Goal: Task Accomplishment & Management: Manage account settings

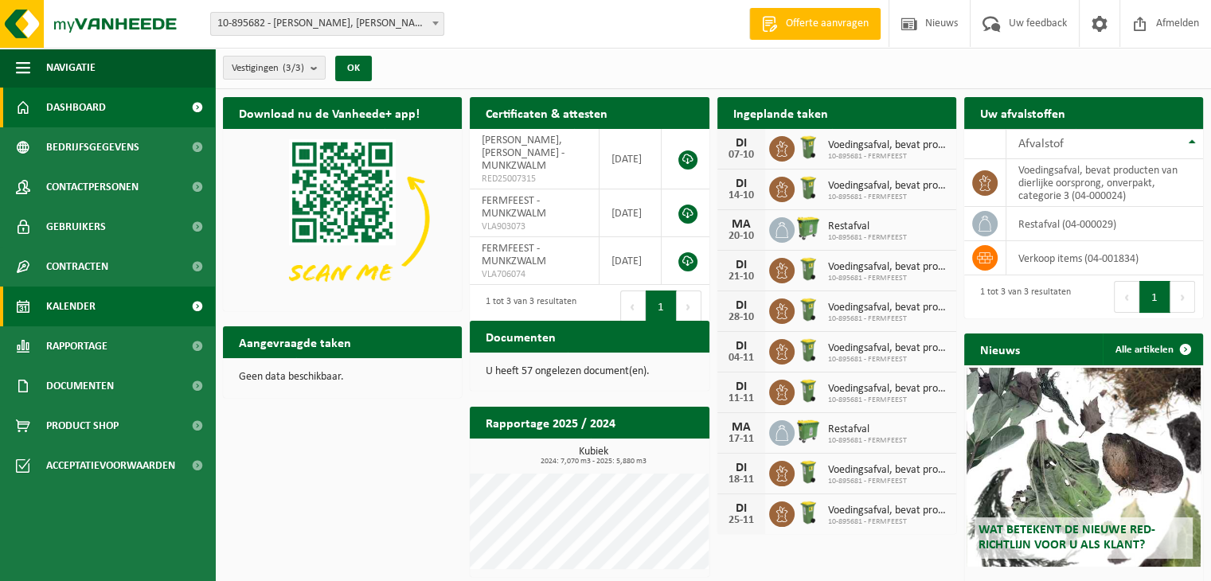
click at [115, 291] on link "Kalender" at bounding box center [107, 307] width 215 height 40
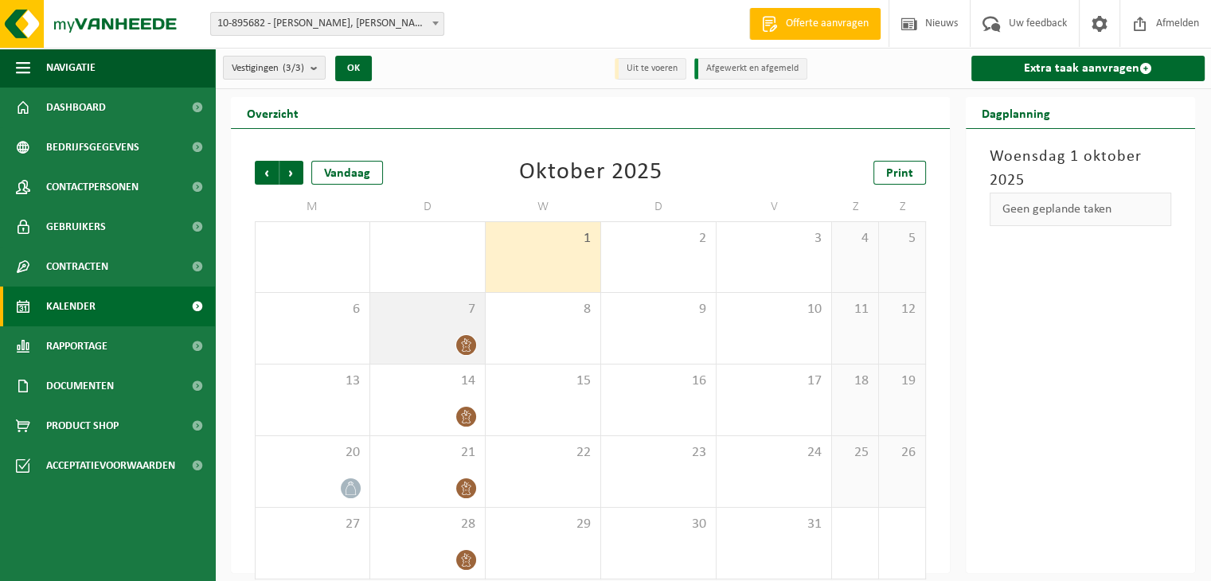
click at [423, 354] on div at bounding box center [427, 346] width 99 height 22
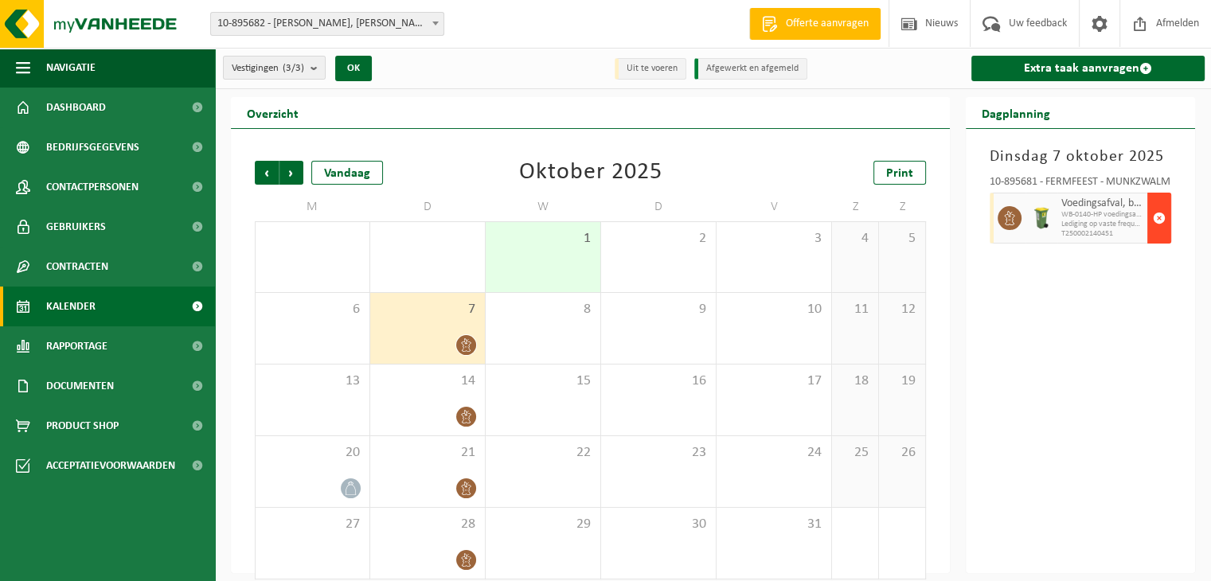
click at [1160, 226] on span "button" at bounding box center [1159, 218] width 13 height 32
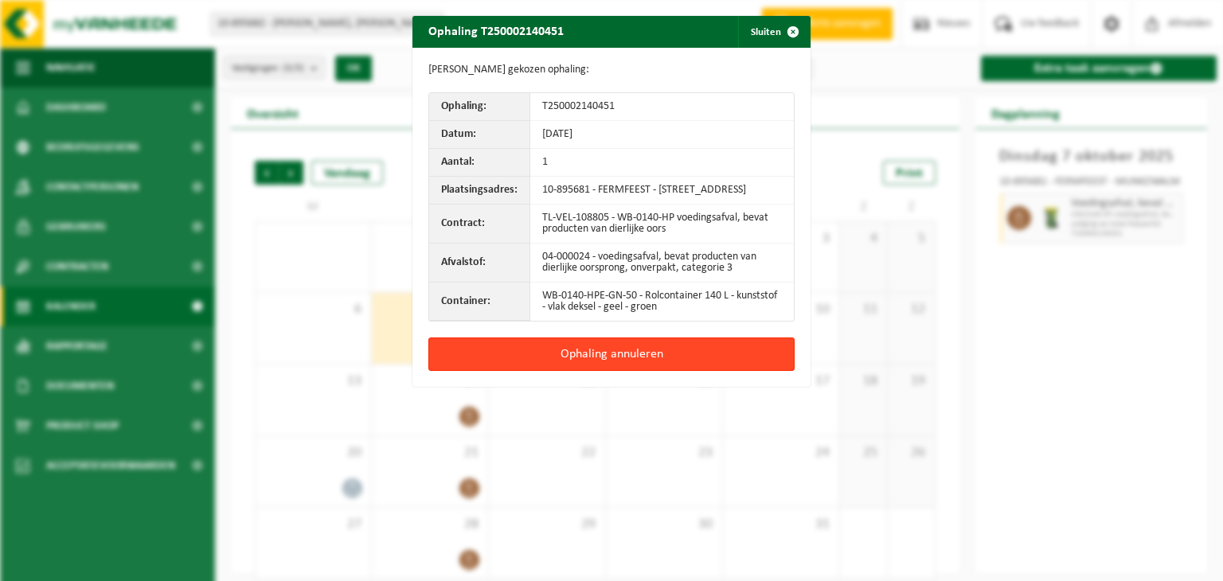
click at [679, 370] on button "Ophaling annuleren" at bounding box center [612, 354] width 366 height 33
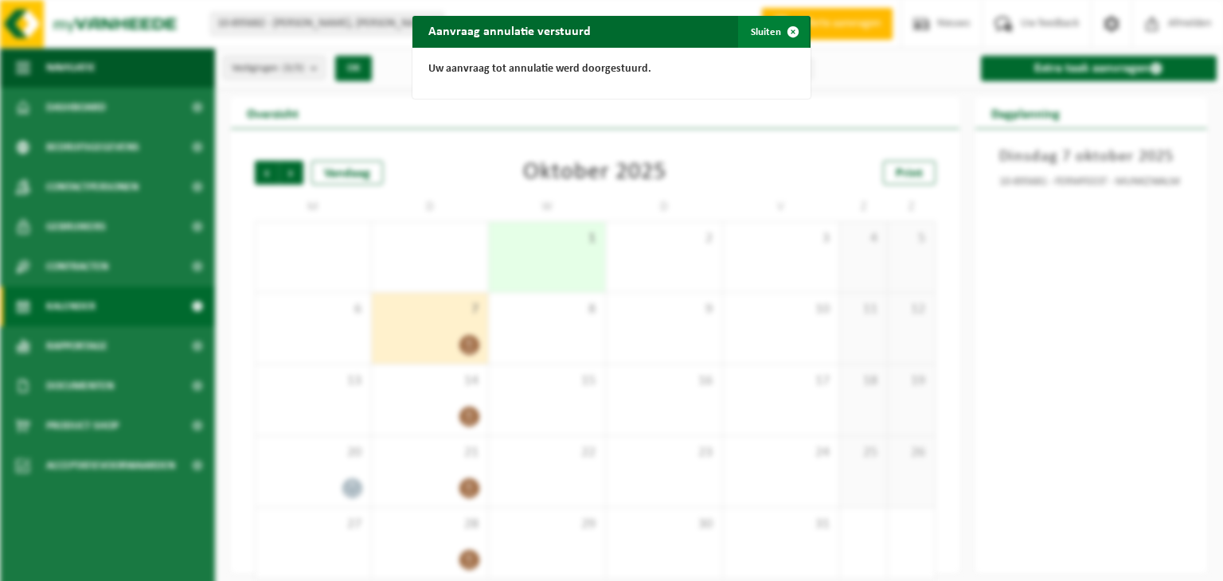
click at [767, 27] on button "Sluiten" at bounding box center [773, 32] width 71 height 32
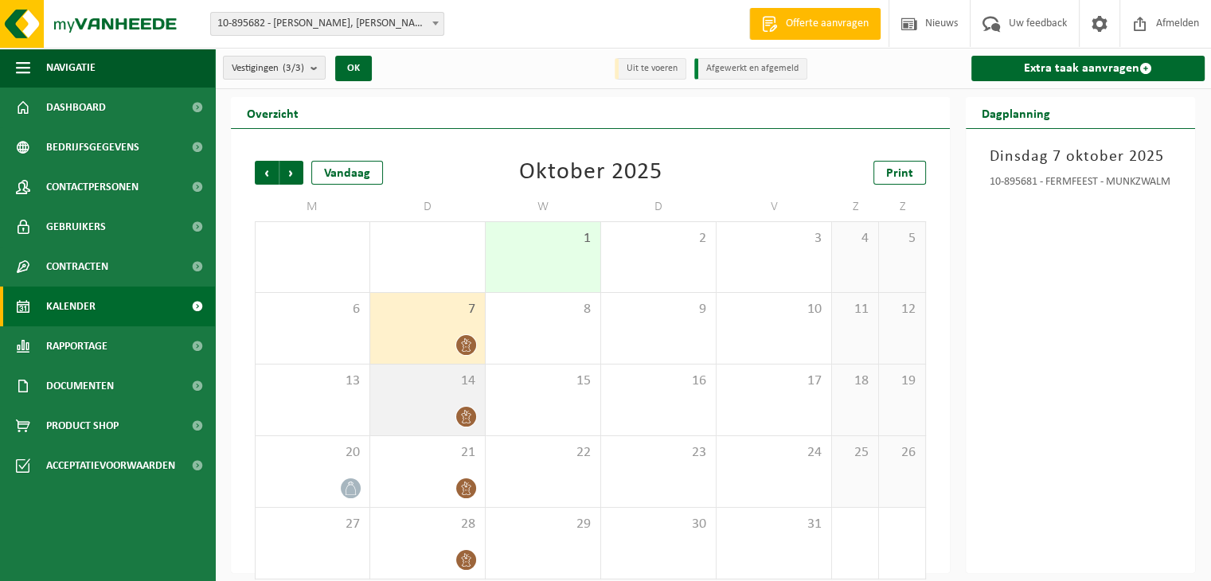
click at [425, 404] on div "14" at bounding box center [427, 400] width 115 height 71
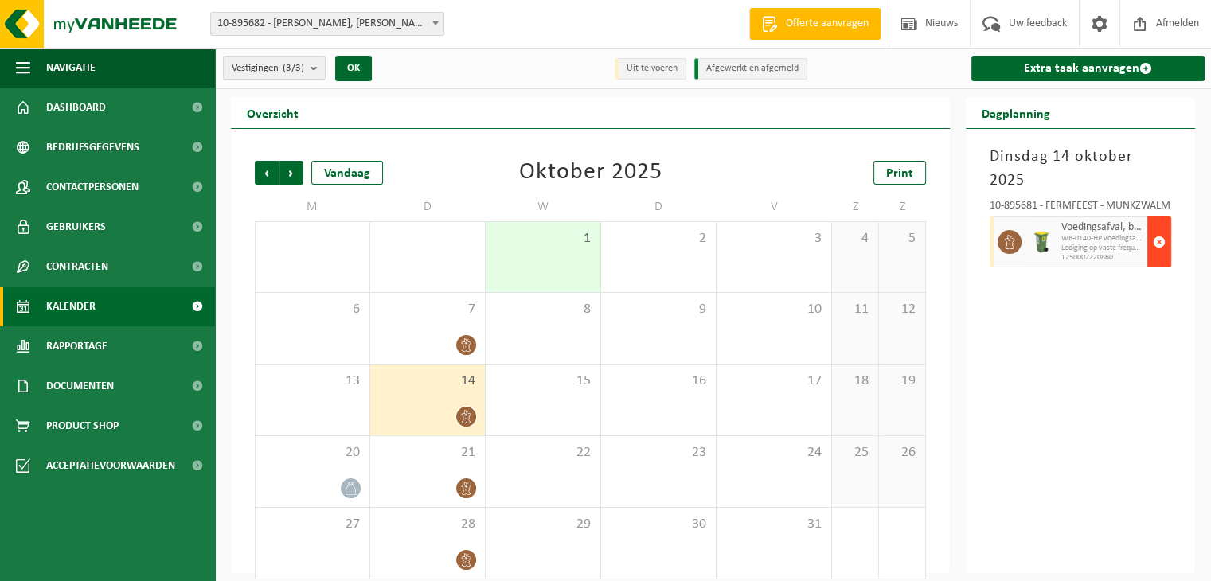
click at [1160, 226] on span "button" at bounding box center [1159, 242] width 13 height 32
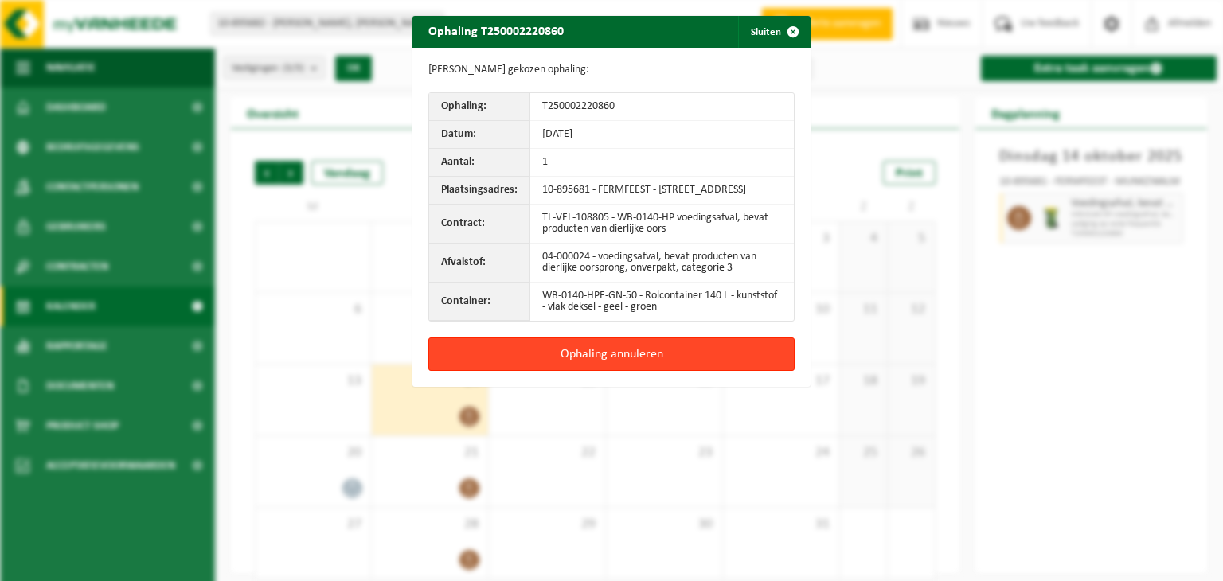
click at [592, 367] on button "Ophaling annuleren" at bounding box center [612, 354] width 366 height 33
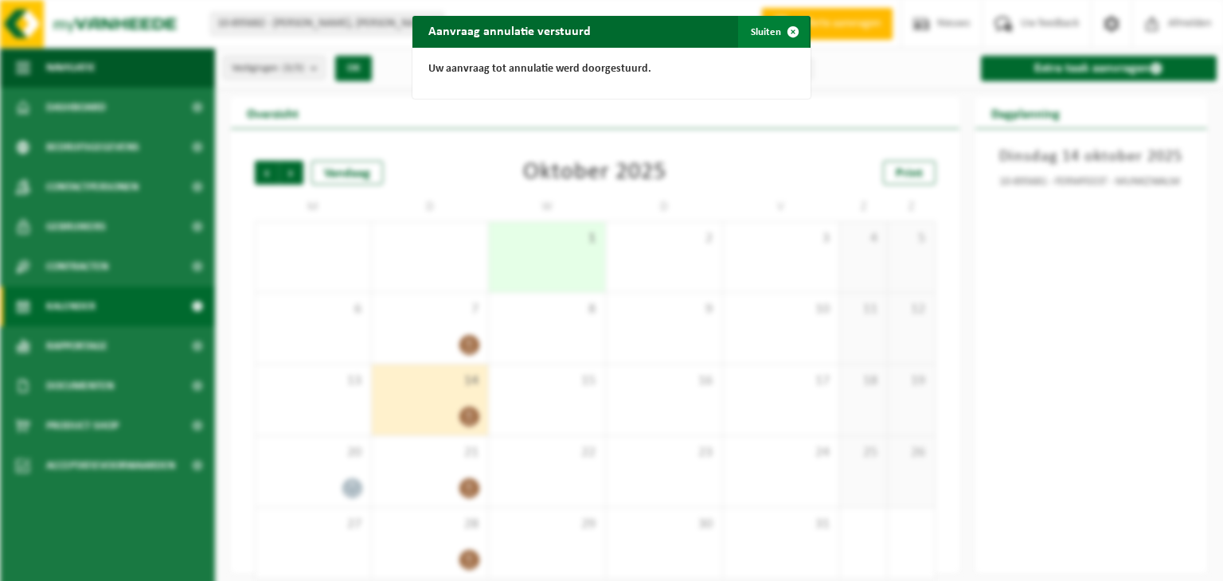
click at [752, 35] on button "Sluiten" at bounding box center [773, 32] width 71 height 32
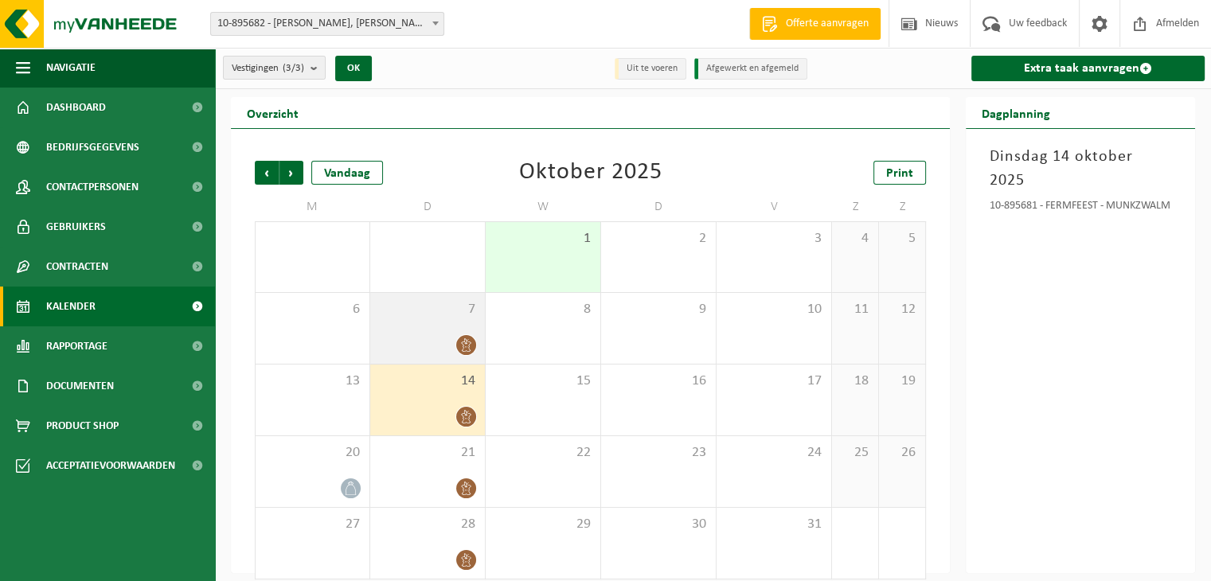
scroll to position [14, 0]
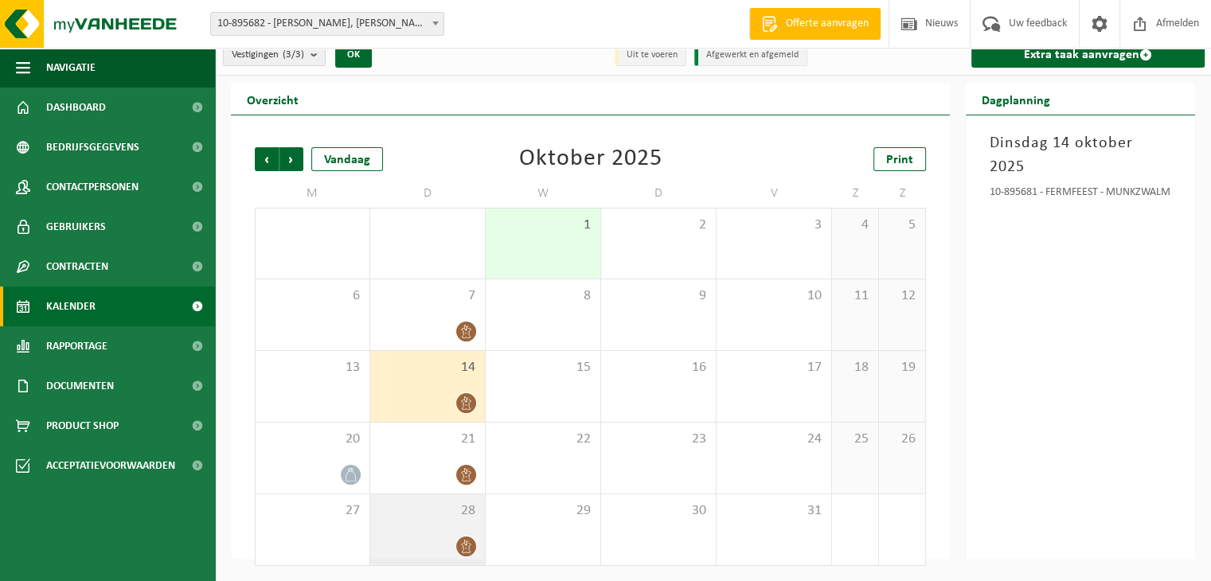
click at [426, 558] on div "28" at bounding box center [427, 530] width 115 height 71
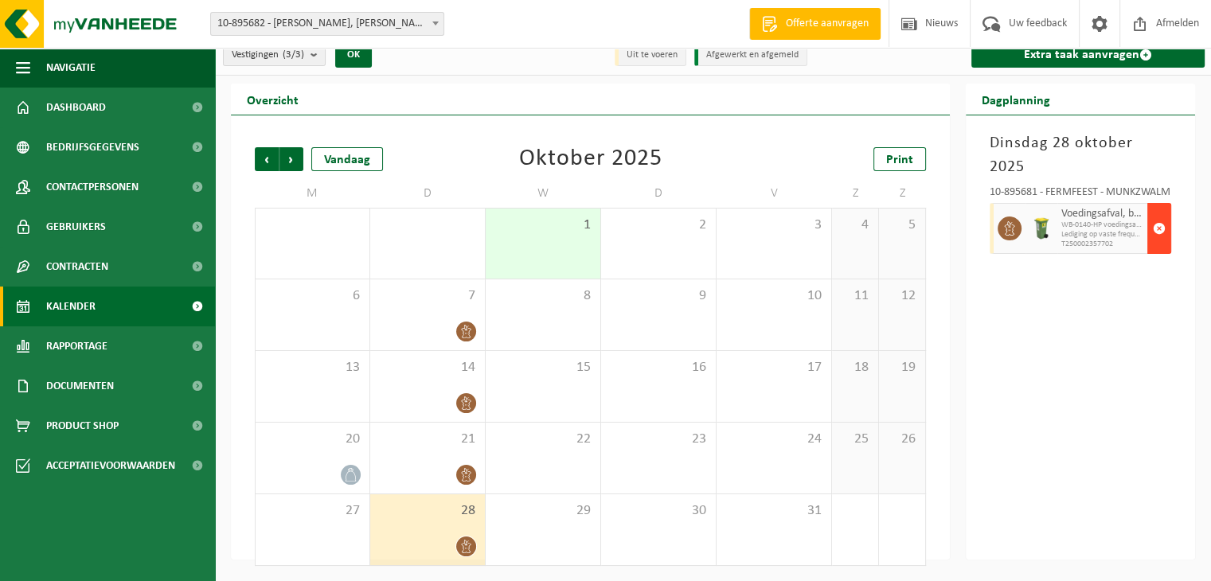
click at [1160, 213] on span "button" at bounding box center [1159, 229] width 13 height 32
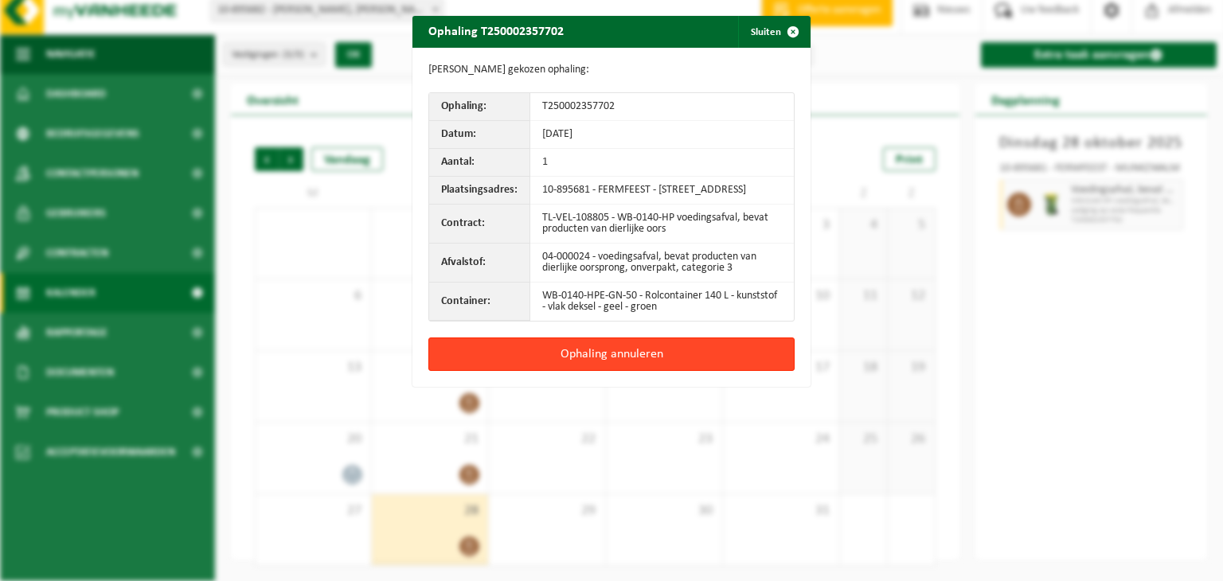
click at [647, 361] on button "Ophaling annuleren" at bounding box center [612, 354] width 366 height 33
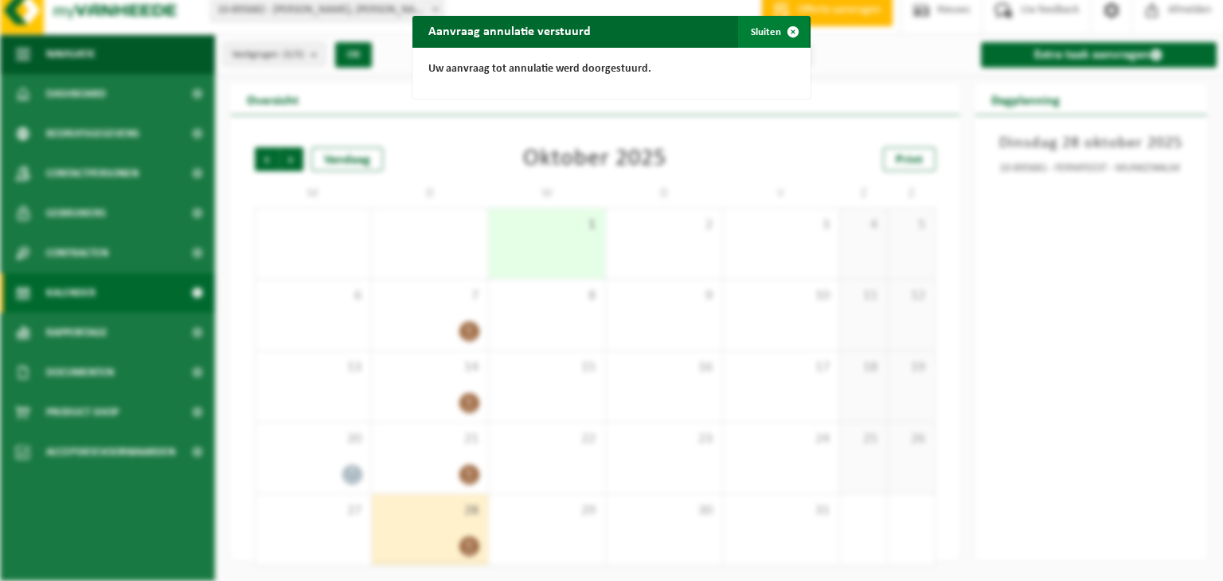
click at [765, 31] on button "Sluiten" at bounding box center [773, 32] width 71 height 32
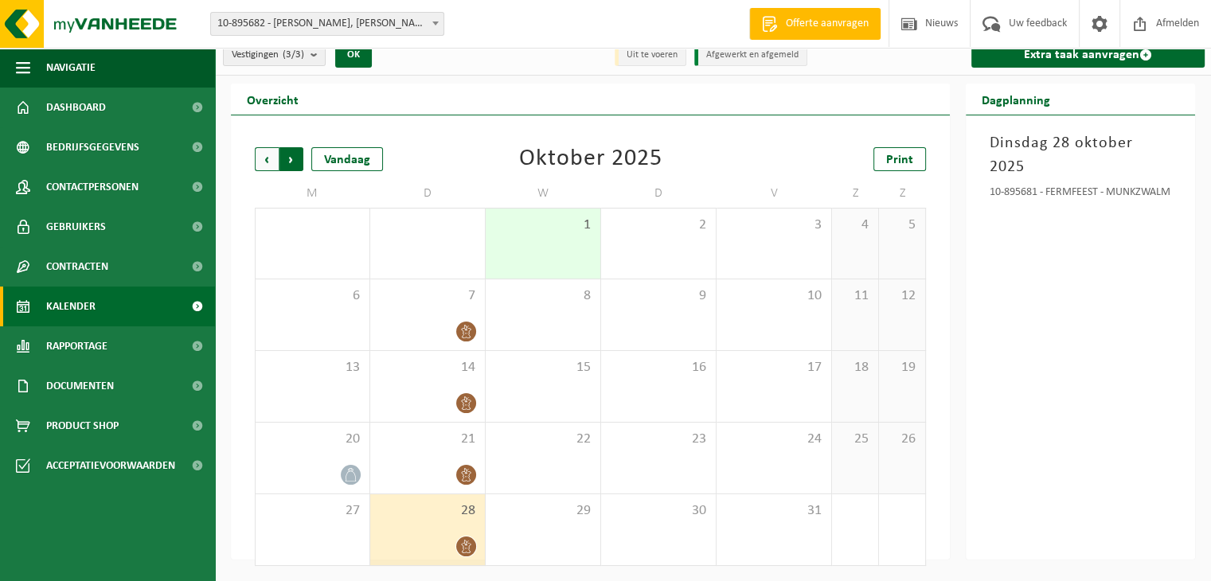
click at [268, 166] on span "Vorige" at bounding box center [267, 159] width 24 height 24
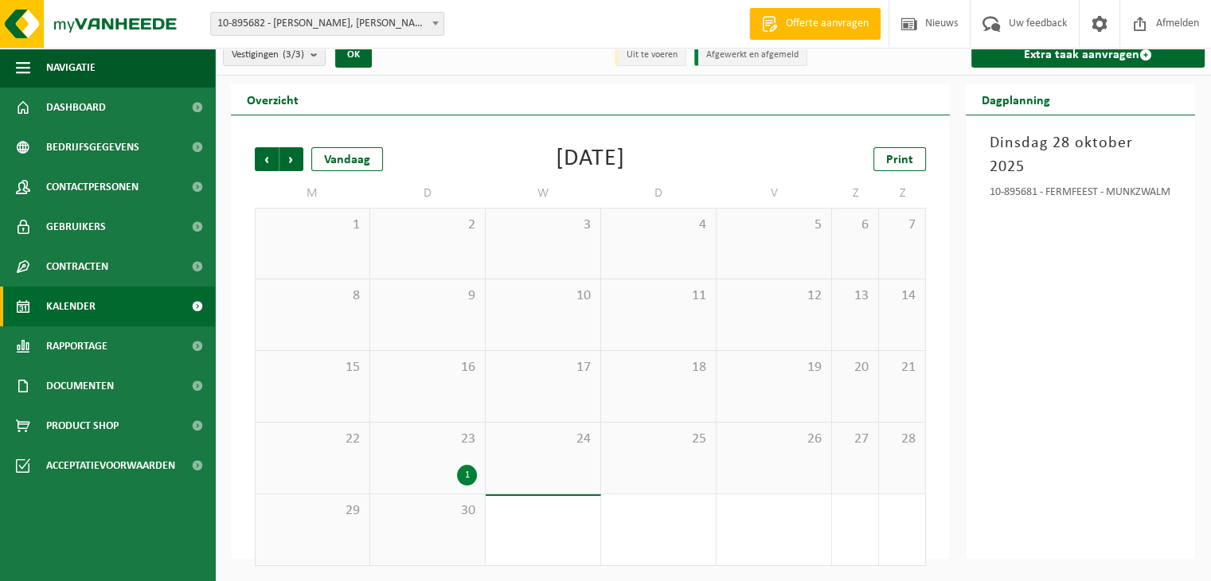
click at [454, 463] on div "23 1" at bounding box center [427, 458] width 115 height 71
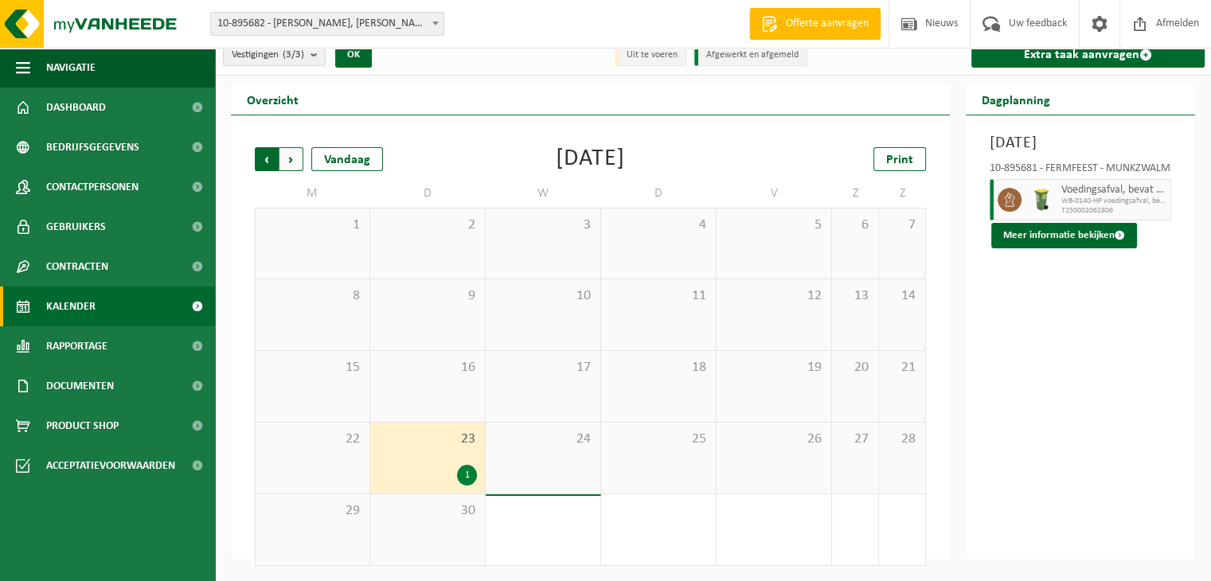
click at [295, 166] on span "Volgende" at bounding box center [292, 159] width 24 height 24
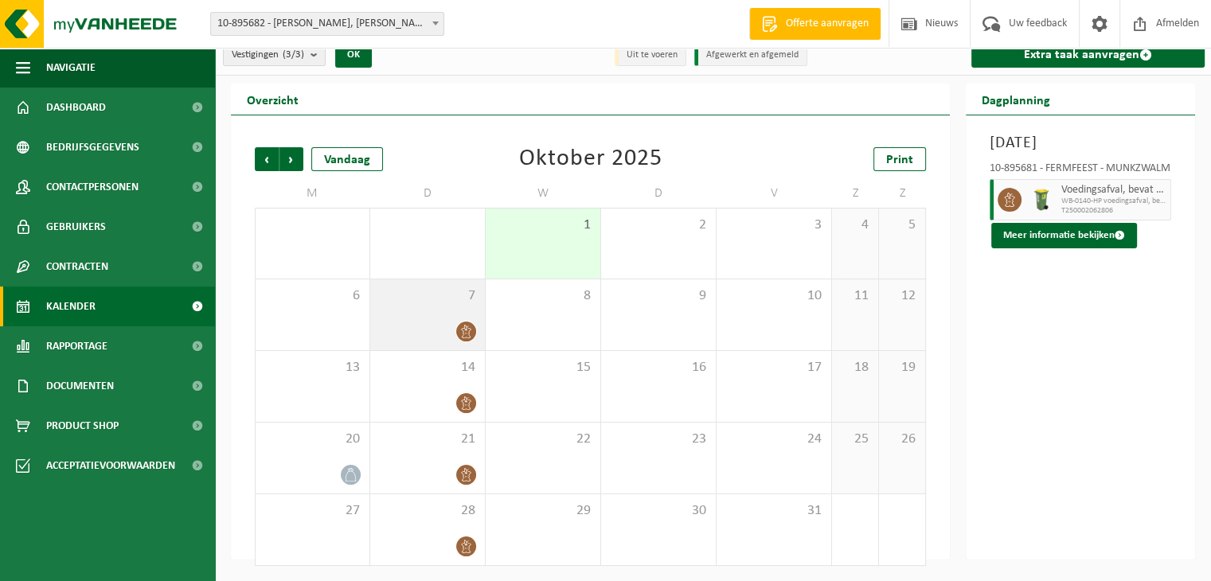
click at [446, 333] on div at bounding box center [427, 332] width 99 height 22
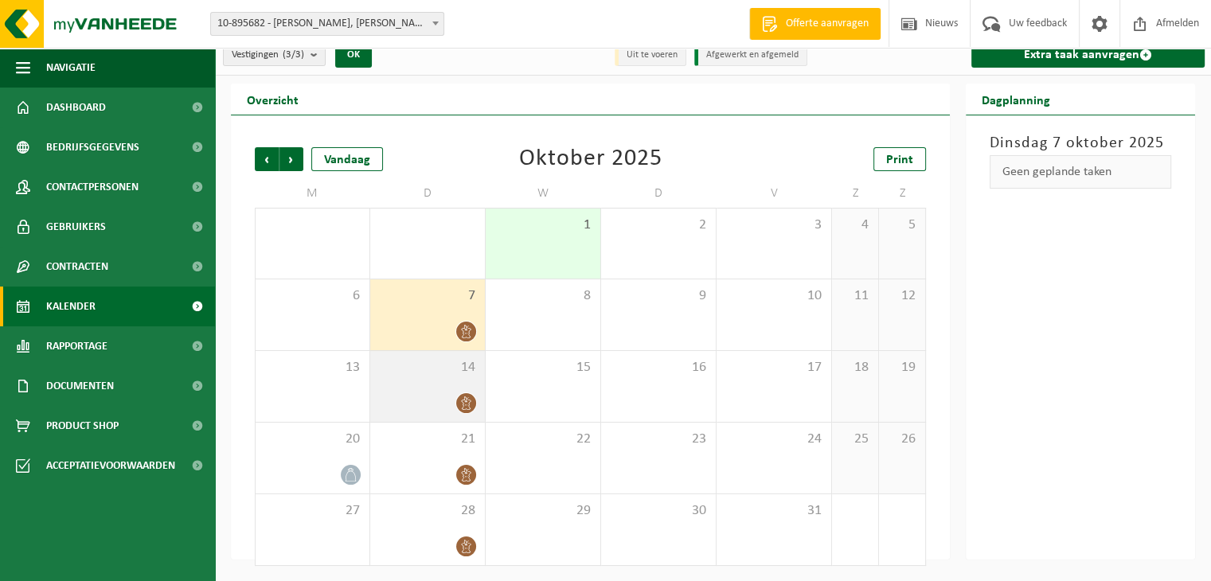
click at [443, 383] on div "14" at bounding box center [427, 386] width 115 height 71
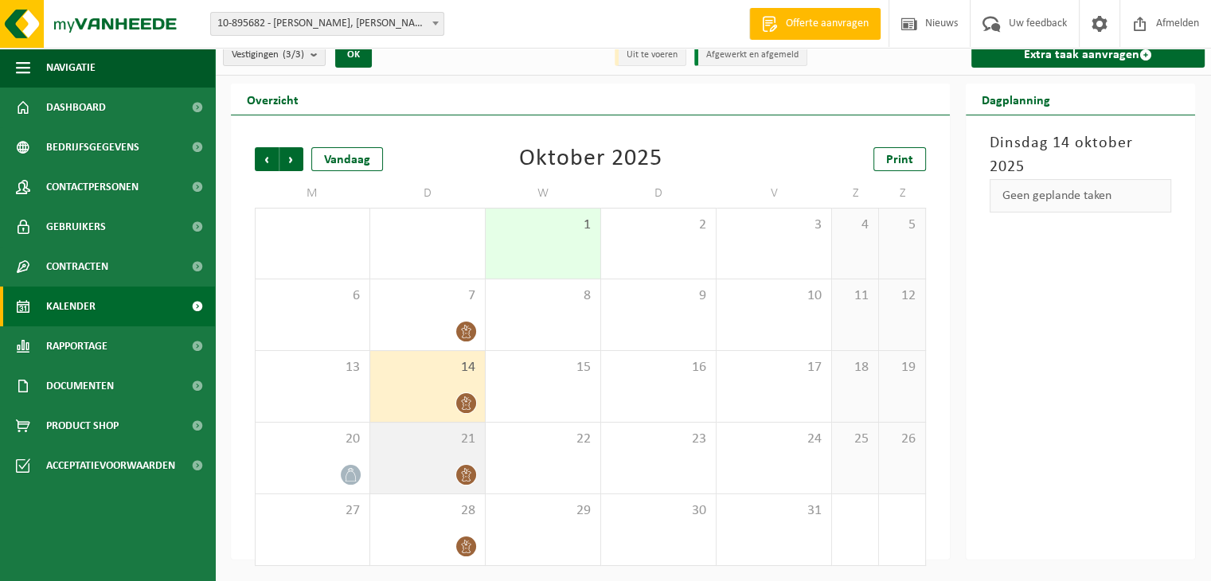
click at [433, 463] on div "21" at bounding box center [427, 458] width 115 height 71
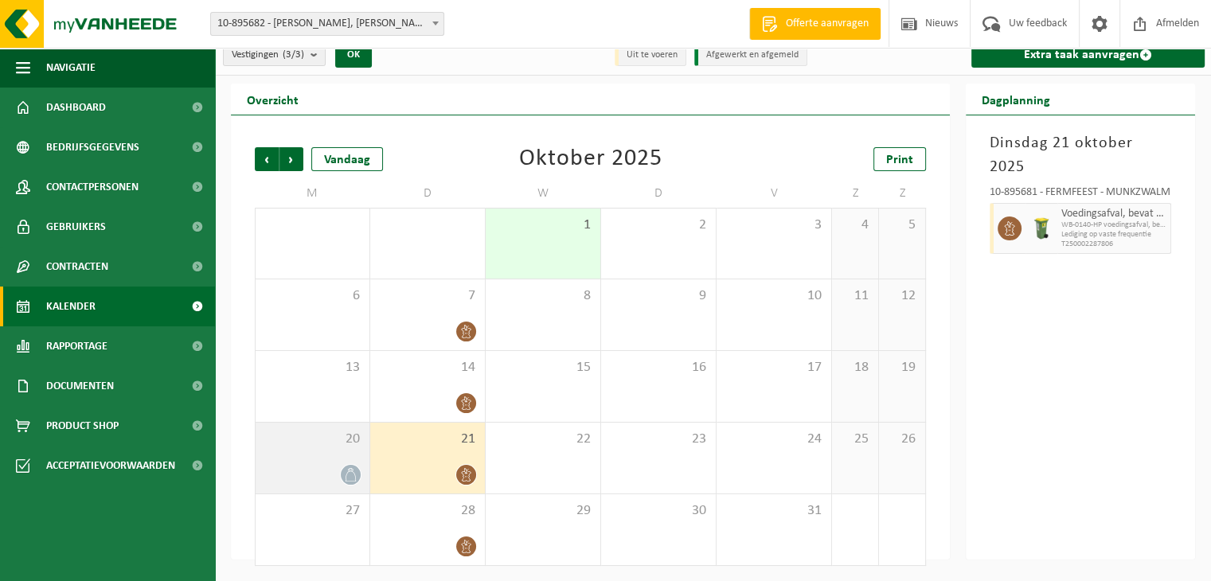
click at [346, 472] on icon at bounding box center [351, 475] width 14 height 14
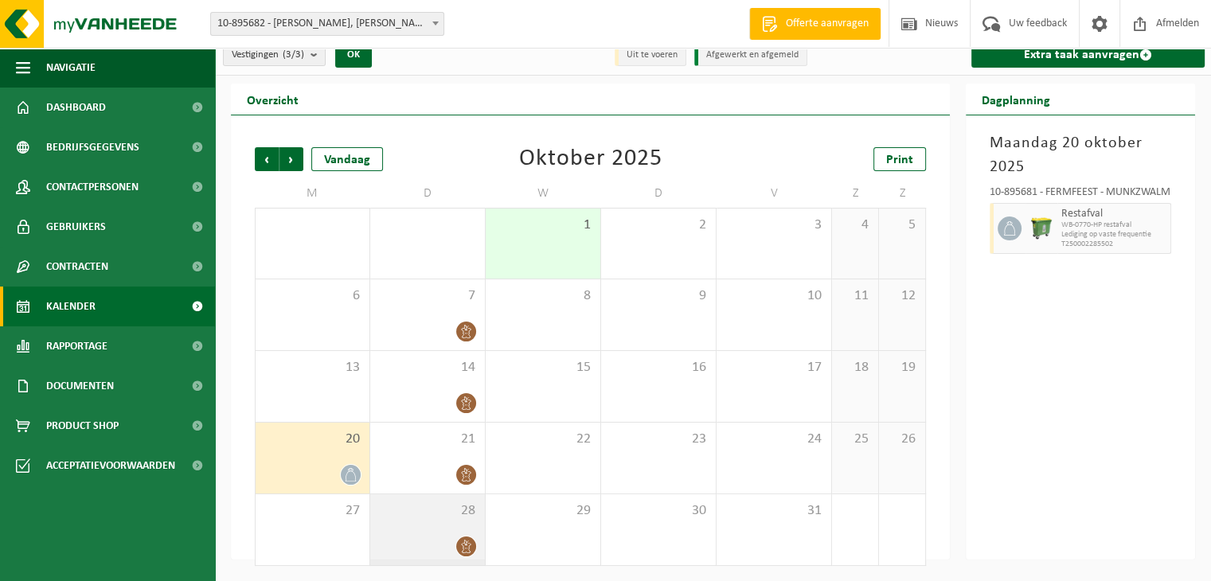
click at [449, 523] on div "28" at bounding box center [427, 530] width 115 height 71
